Goal: Information Seeking & Learning: Find specific fact

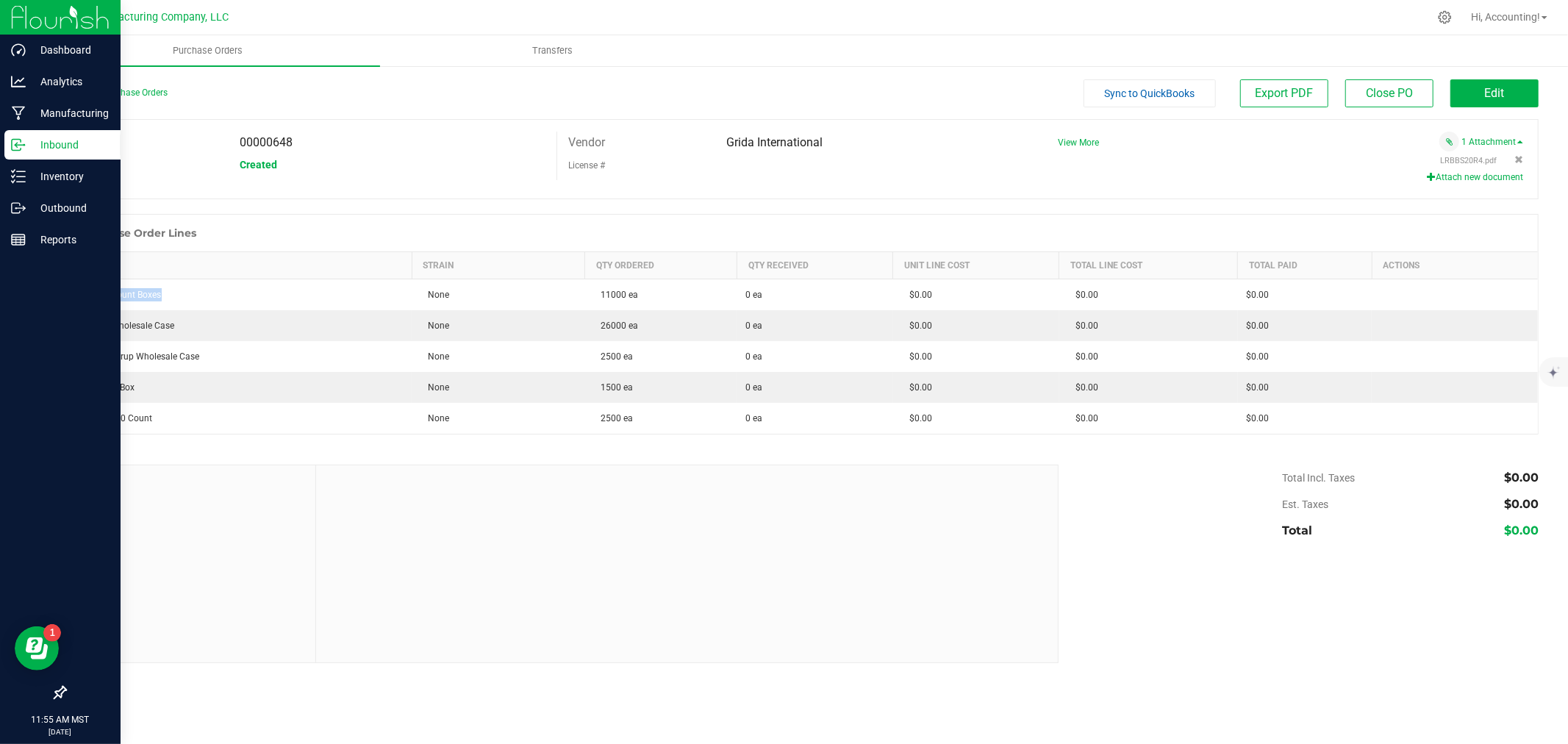
drag, startPoint x: 175, startPoint y: 304, endPoint x: 12, endPoint y: 304, distance: 163.0
click at [76, 296] on td "Brix 50 Count Boxes" at bounding box center [239, 295] width 346 height 32
copy div "Brix 50 Count Boxes"
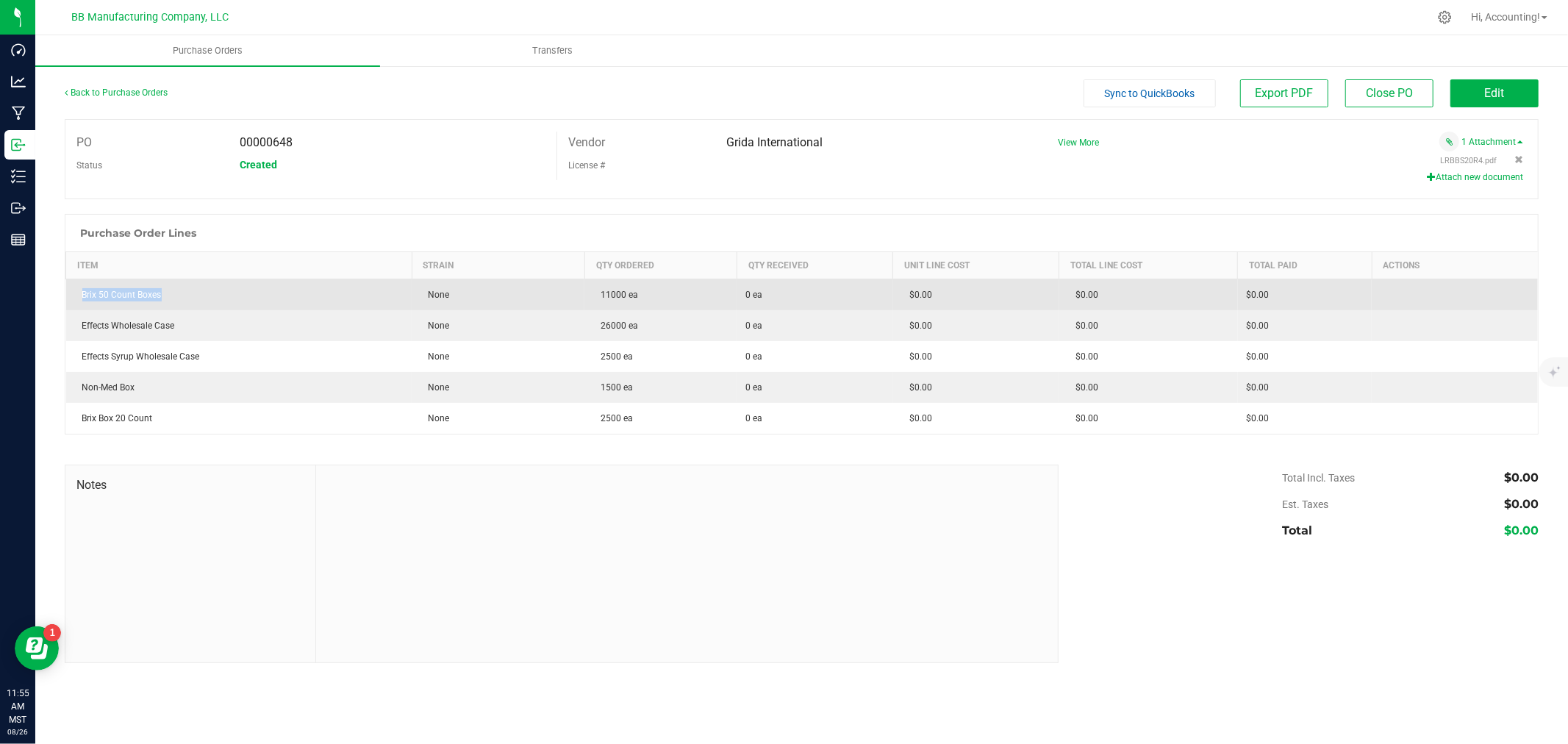
click at [209, 293] on div "Brix 50 Count Boxes" at bounding box center [239, 295] width 329 height 13
drag, startPoint x: 181, startPoint y: 301, endPoint x: 83, endPoint y: 299, distance: 98.0
click at [83, 299] on div "Brix 50 Count Boxes" at bounding box center [239, 295] width 329 height 13
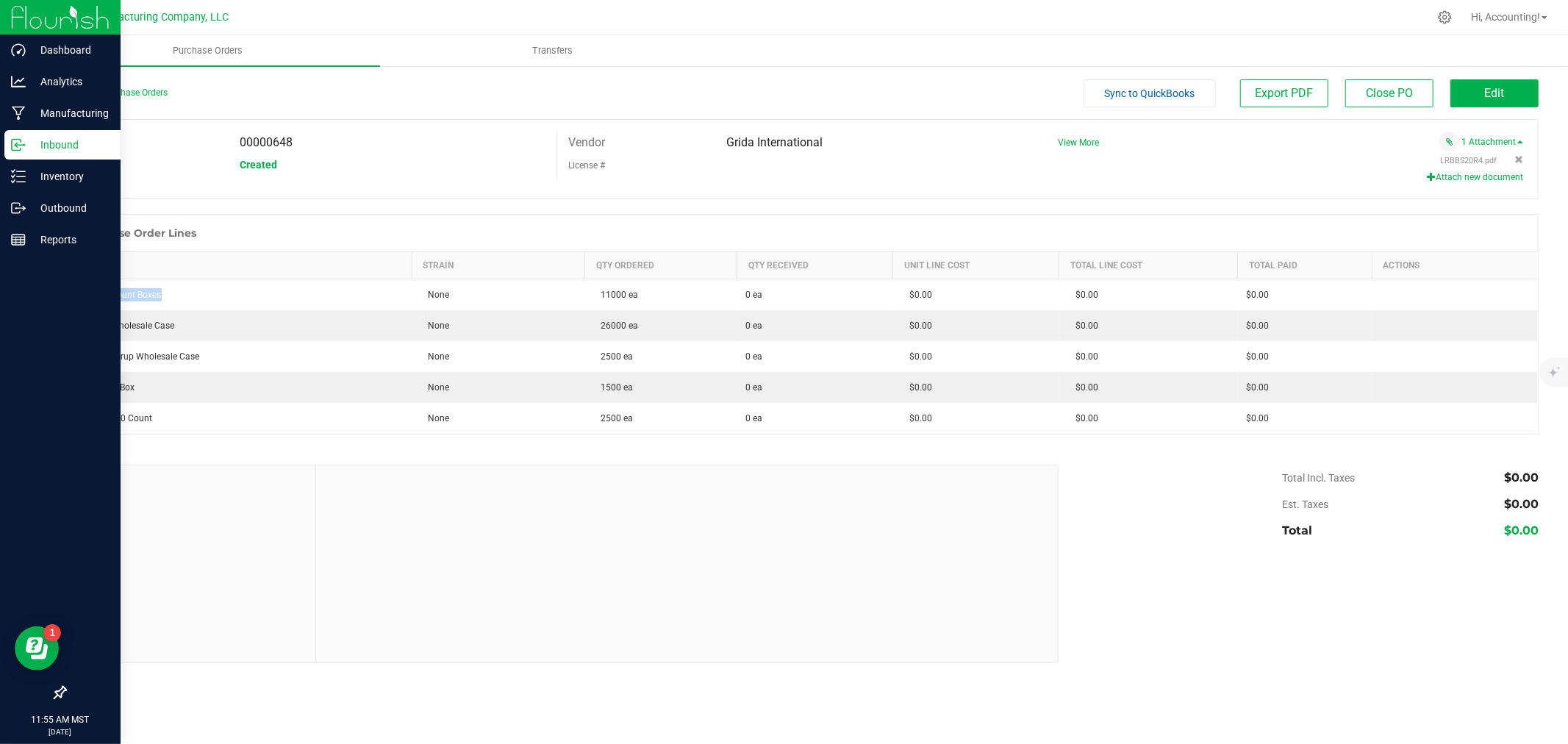
copy div "Brix 50 Count Boxes"
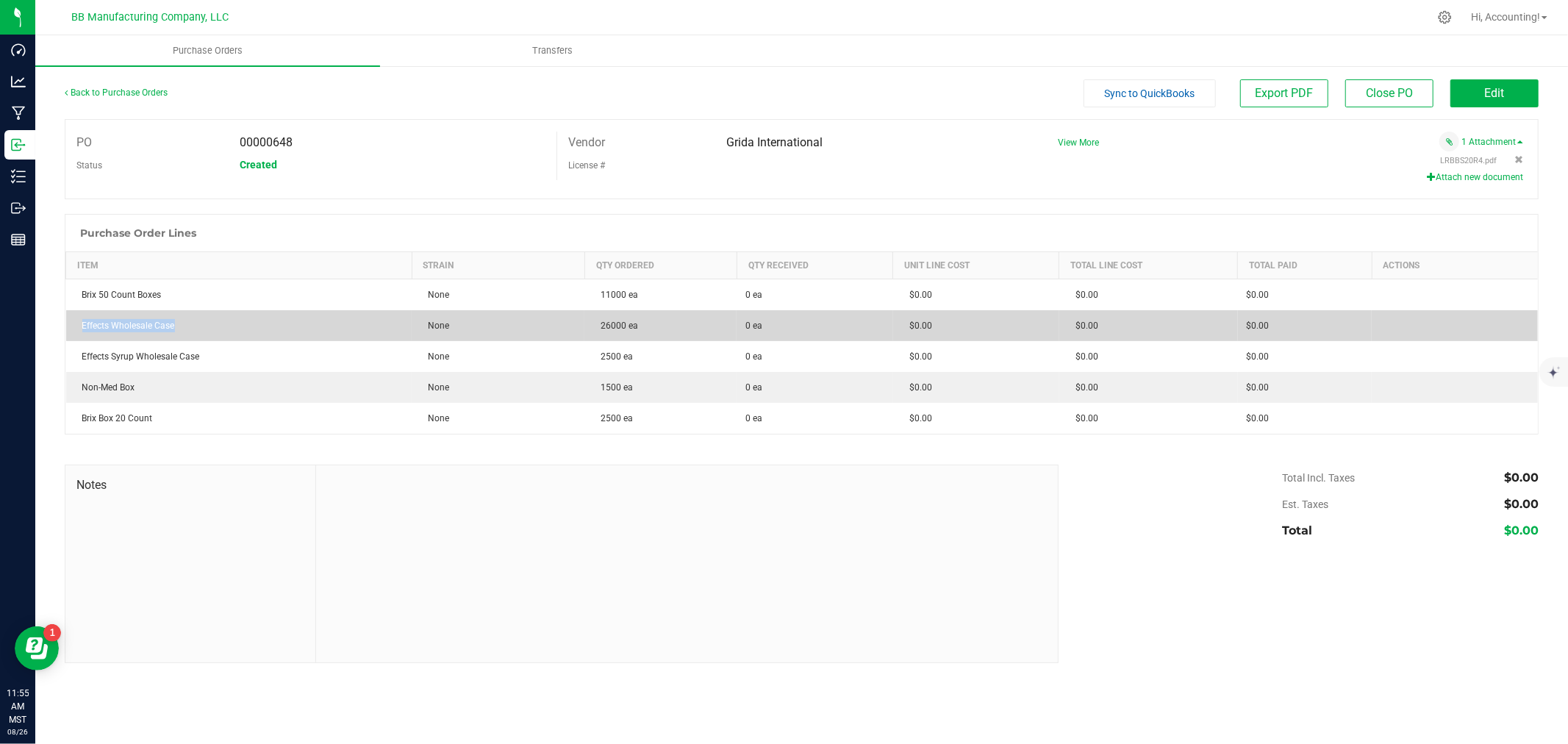
drag, startPoint x: 96, startPoint y: 320, endPoint x: 77, endPoint y: 336, distance: 24.8
click at [77, 336] on td "Effects Wholesale Case" at bounding box center [239, 326] width 346 height 31
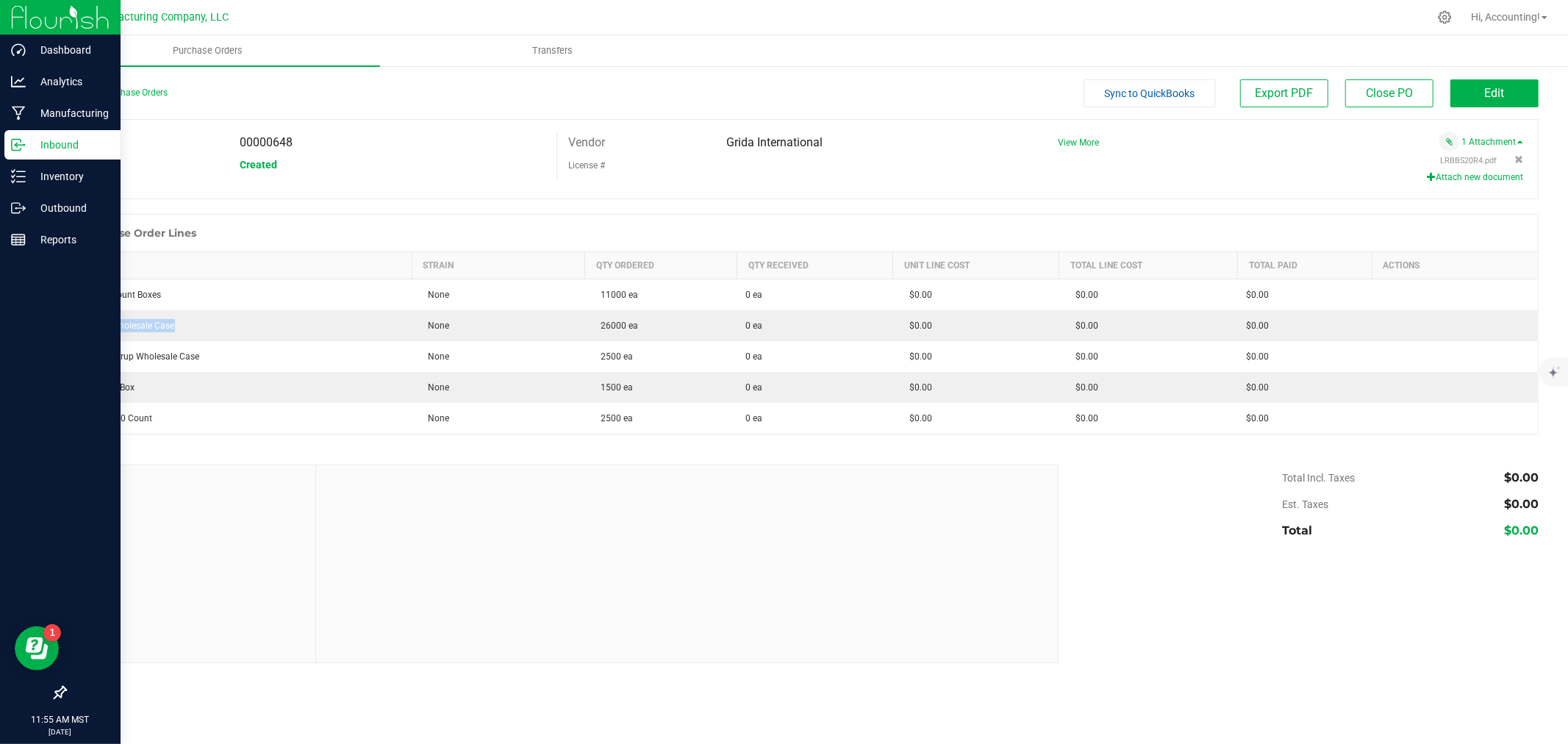
copy div "Effects Wholesale Case"
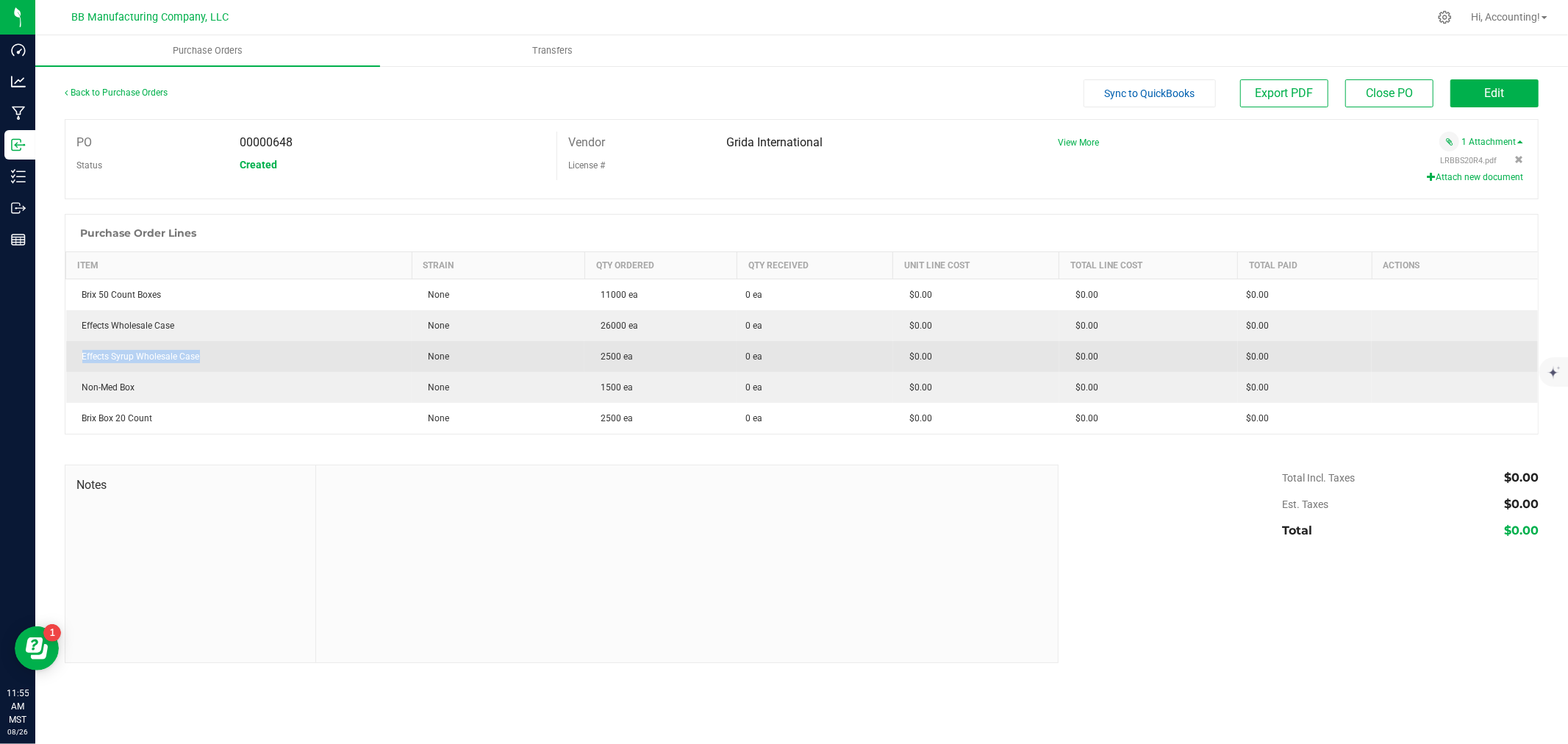
drag, startPoint x: 172, startPoint y: 358, endPoint x: 77, endPoint y: 371, distance: 95.9
click at [77, 371] on td "Effects Syrup Wholesale Case" at bounding box center [239, 357] width 346 height 31
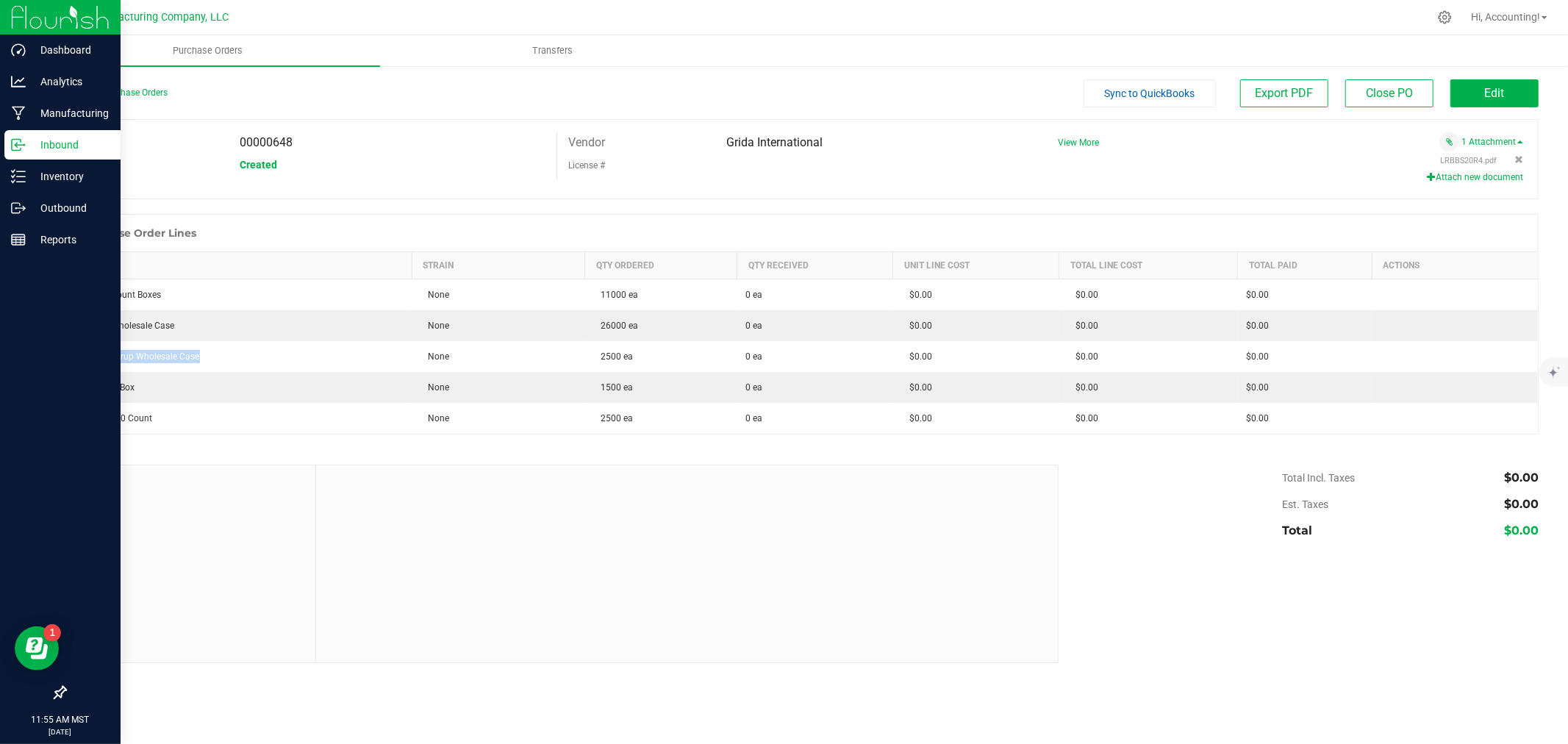
copy div "Effects Syrup Wholesale Case"
drag, startPoint x: 166, startPoint y: 387, endPoint x: 12, endPoint y: 396, distance: 154.3
click at [71, 396] on td "Non-Med Box" at bounding box center [239, 387] width 346 height 31
copy div "Non-Med Box"
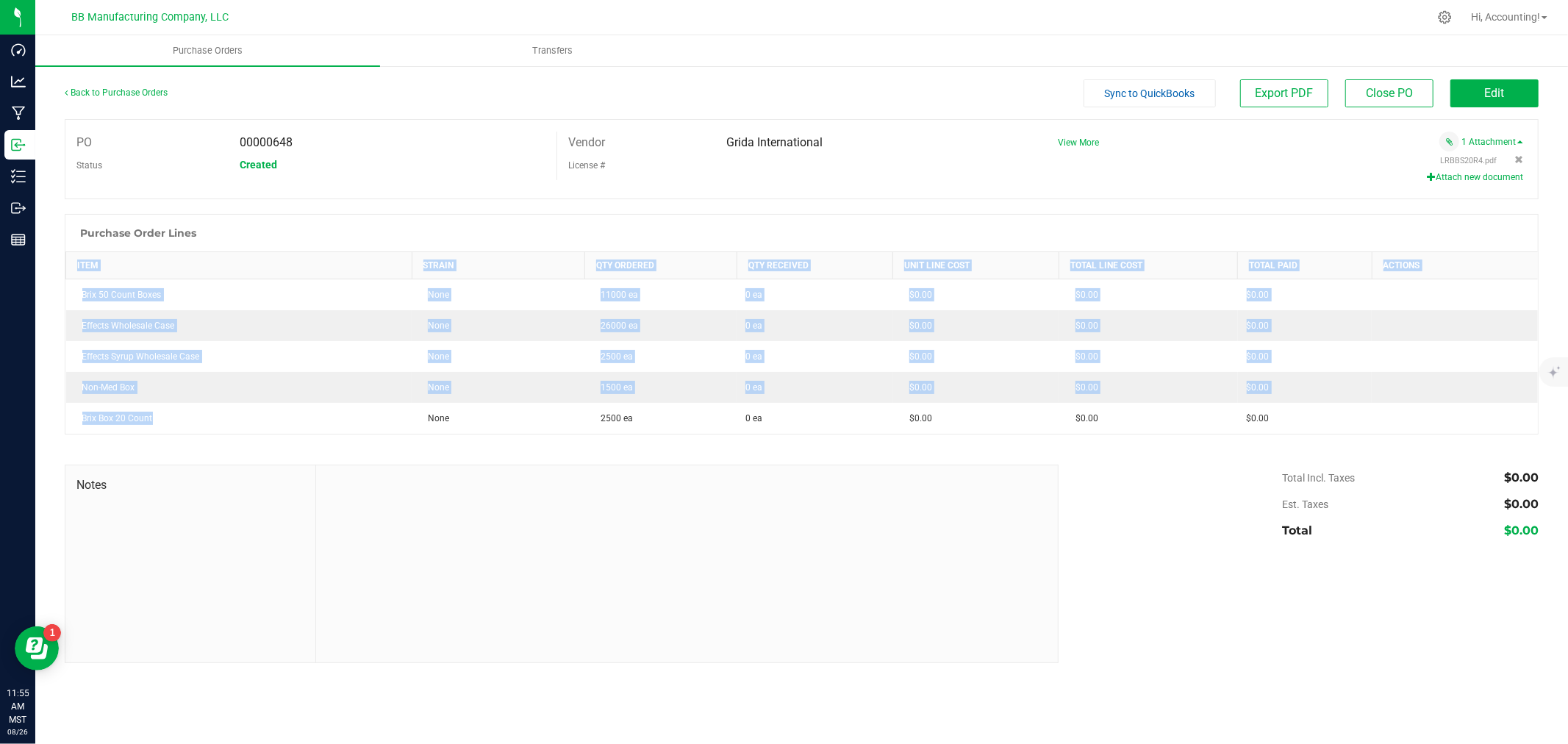
drag, startPoint x: 157, startPoint y: 423, endPoint x: 58, endPoint y: 427, distance: 99.1
click at [58, 427] on div "Back to Purchase Orders Sync to QuickBooks Export PDF Close PO Edit PO 00000648…" at bounding box center [802, 371] width 1533 height 613
click at [50, 427] on div "Back to Purchase Orders Sync to QuickBooks Export PDF Close PO Edit PO 00000648…" at bounding box center [802, 371] width 1533 height 613
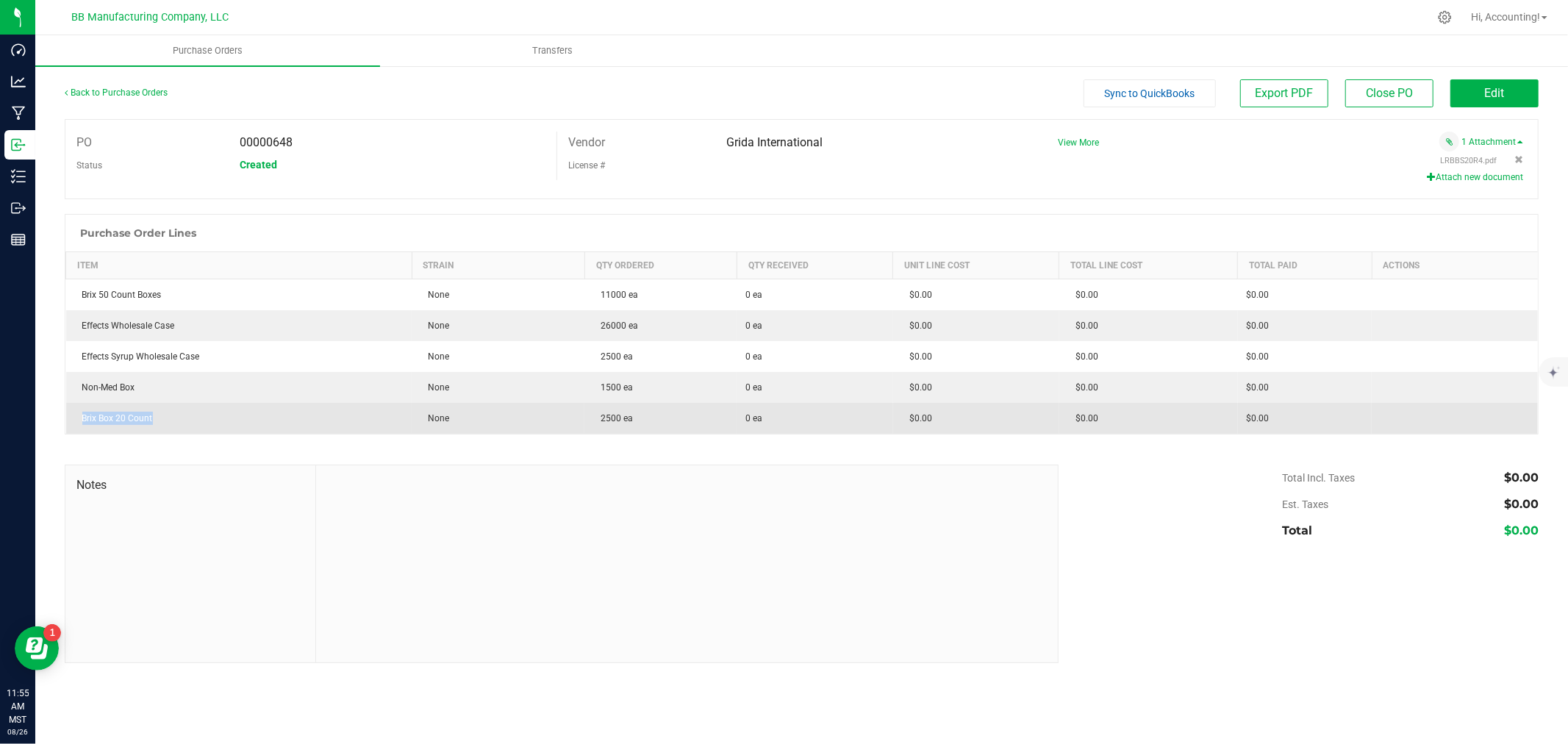
drag, startPoint x: 154, startPoint y: 419, endPoint x: 81, endPoint y: 415, distance: 73.1
click at [81, 415] on div "Brix Box 20 Count" at bounding box center [239, 418] width 329 height 13
copy div "Brix Box 20 Count"
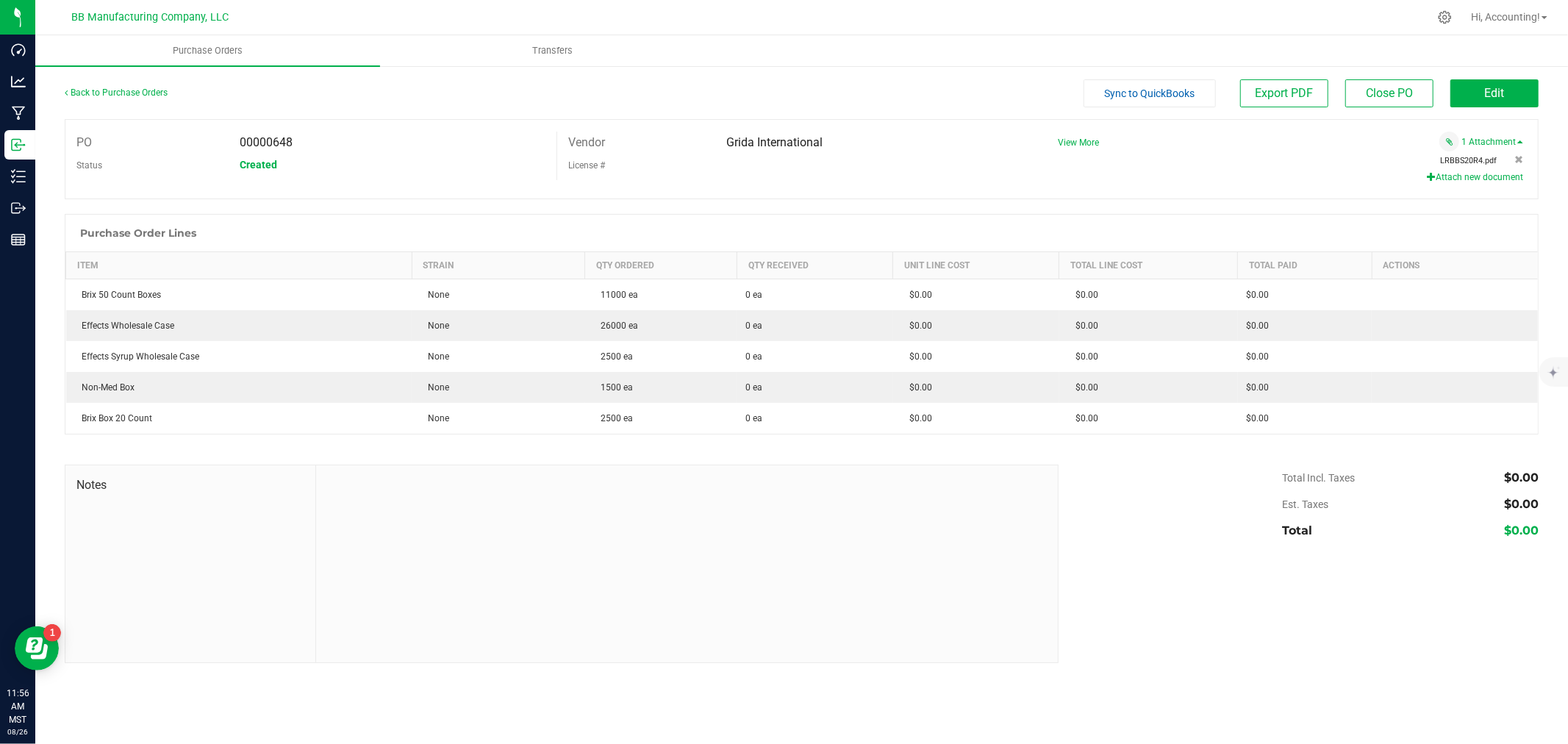
click at [1454, 164] on span "LRBBS20R4.pdf" at bounding box center [1469, 160] width 57 height 10
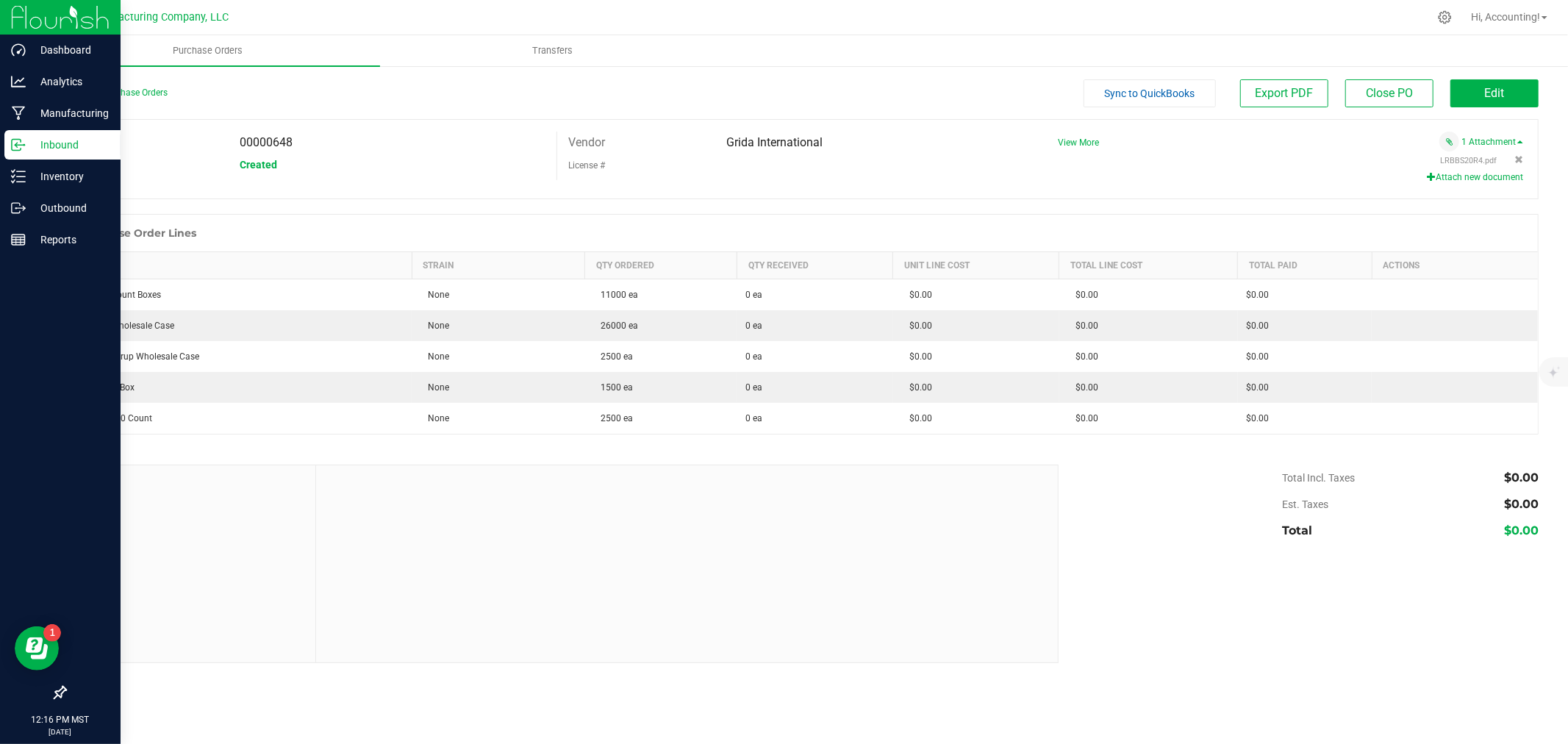
click at [2, 146] on link "Inbound" at bounding box center [60, 146] width 121 height 32
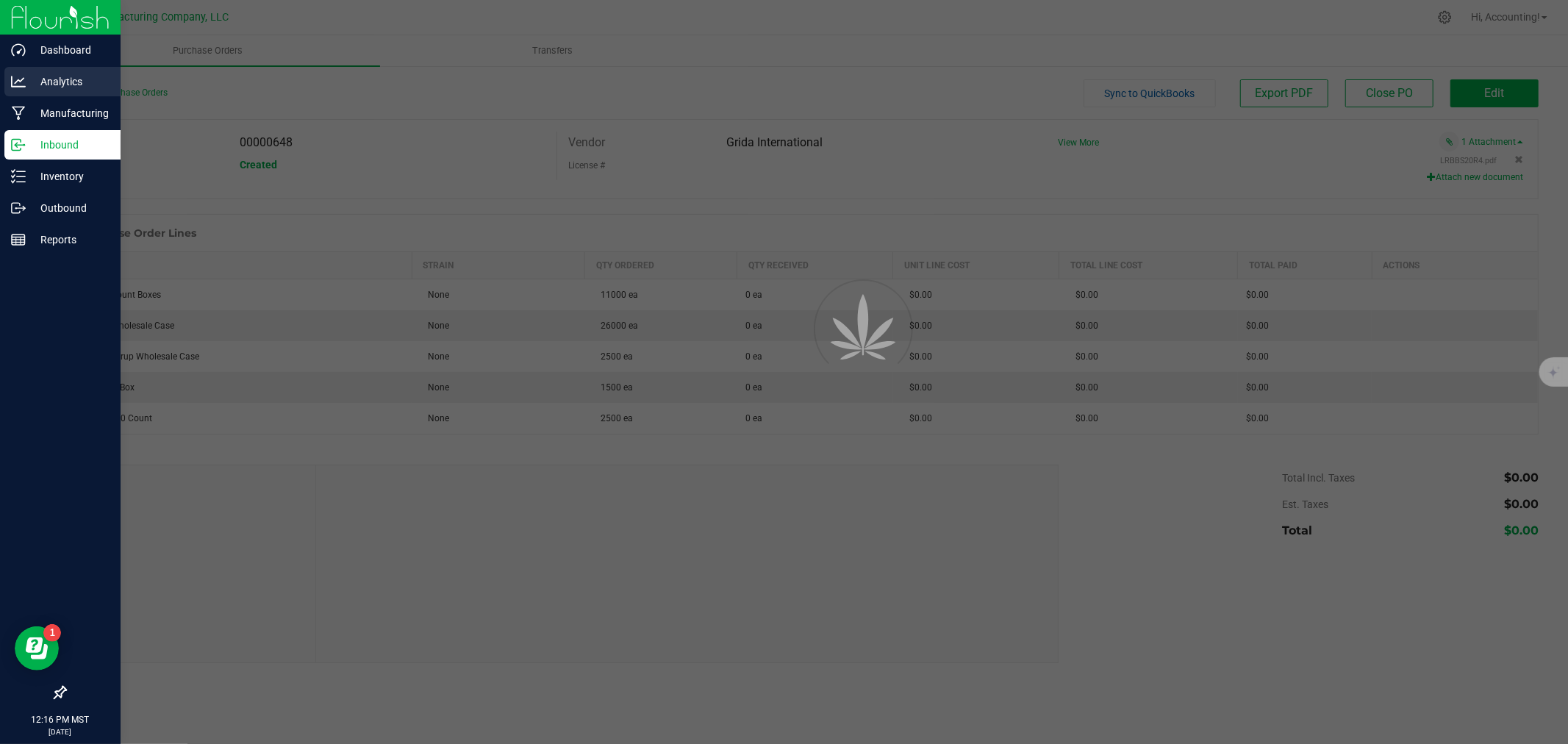
click at [59, 73] on p "Analytics" at bounding box center [70, 81] width 88 height 17
